Goal: Find specific fact: Find specific fact

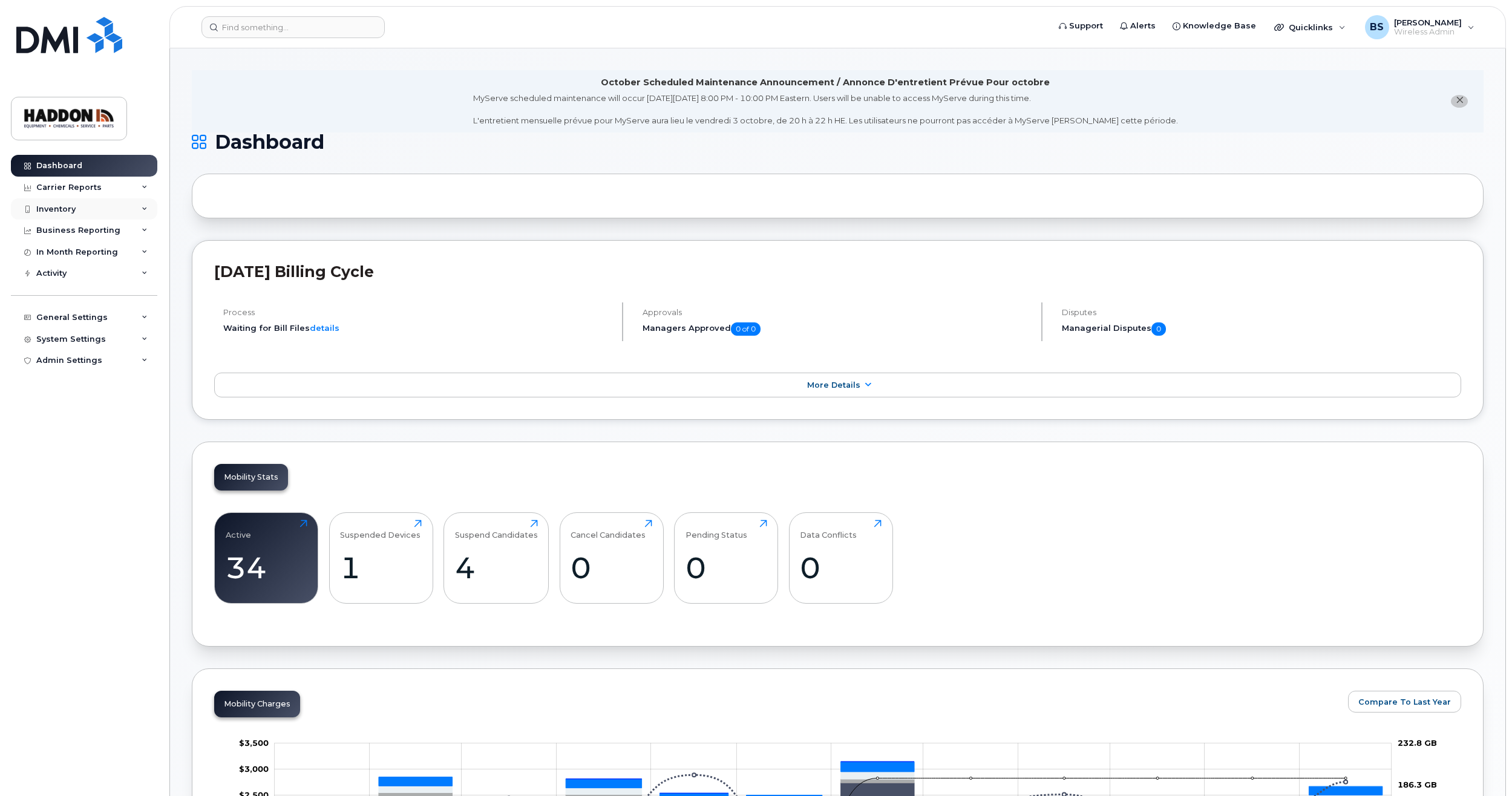
click at [139, 218] on div "Inventory" at bounding box center [84, 209] width 146 height 22
click at [125, 230] on link "Mobility Devices" at bounding box center [95, 230] width 125 height 23
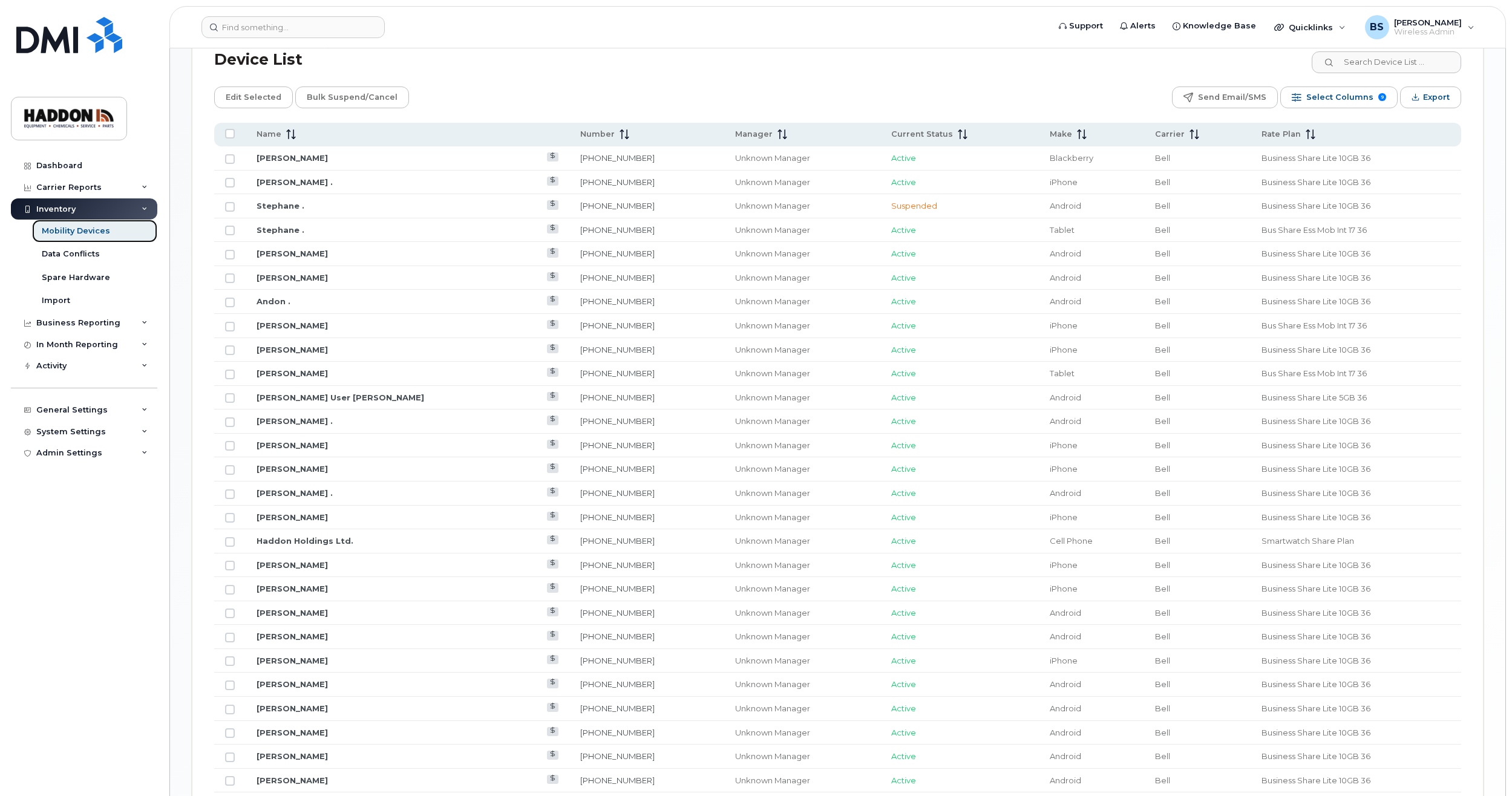
scroll to position [605, 0]
click at [281, 204] on link "Stephane ." at bounding box center [280, 205] width 48 height 10
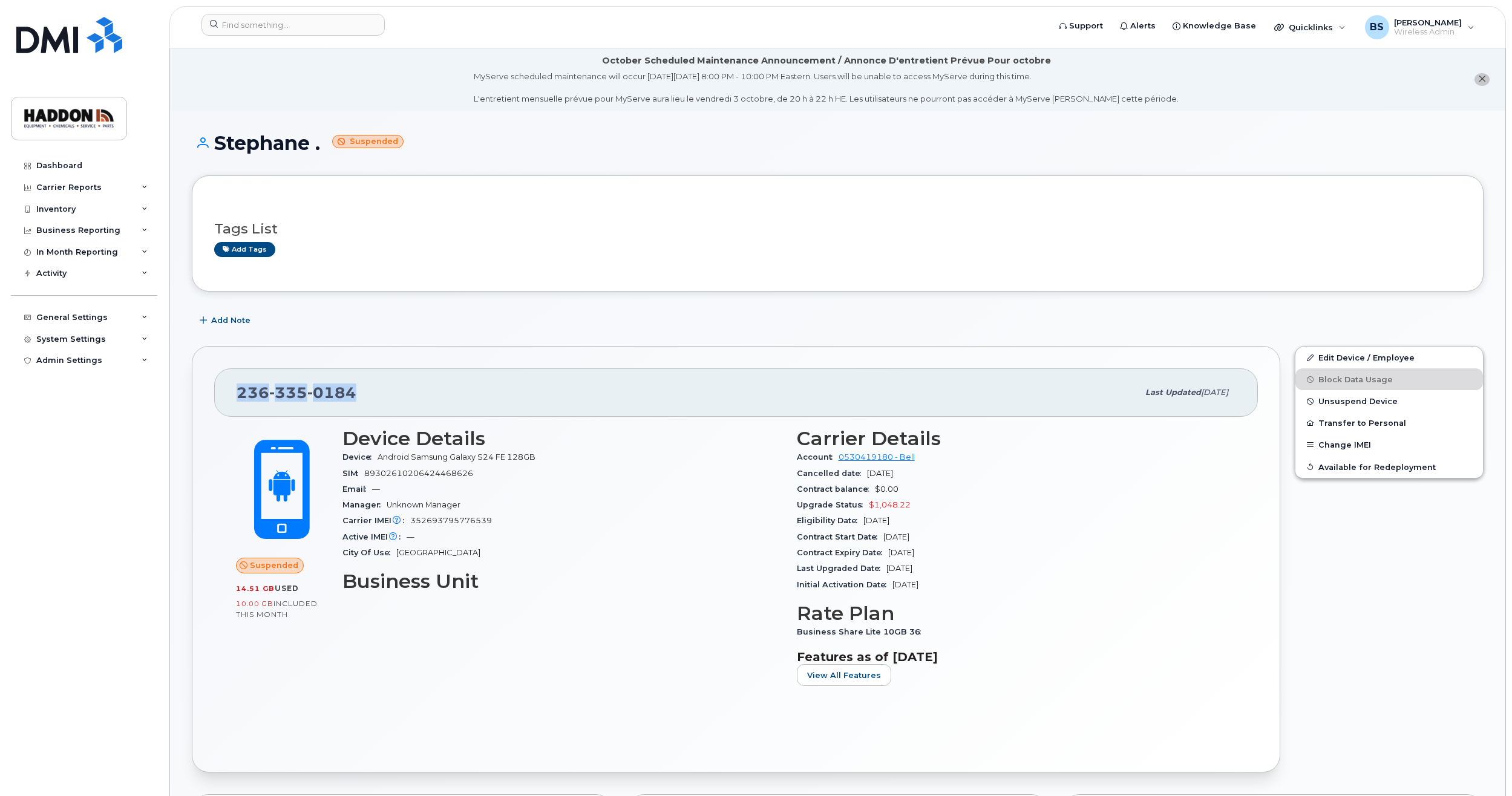
drag, startPoint x: 356, startPoint y: 396, endPoint x: 226, endPoint y: 387, distance: 130.3
click at [226, 387] on div "[PHONE_NUMBER] Last updated [DATE]" at bounding box center [735, 392] width 1044 height 49
copy span "[PHONE_NUMBER]"
